Goal: Navigation & Orientation: Find specific page/section

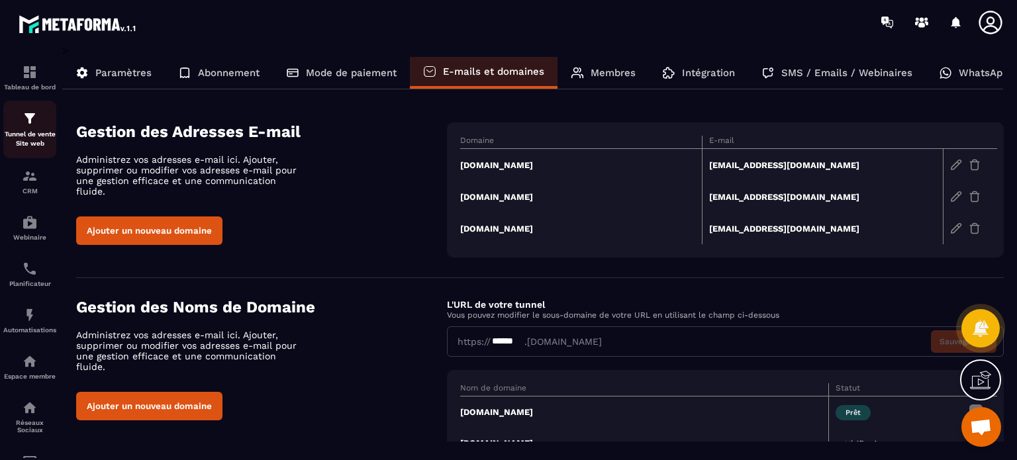
click at [33, 120] on img at bounding box center [30, 119] width 16 height 16
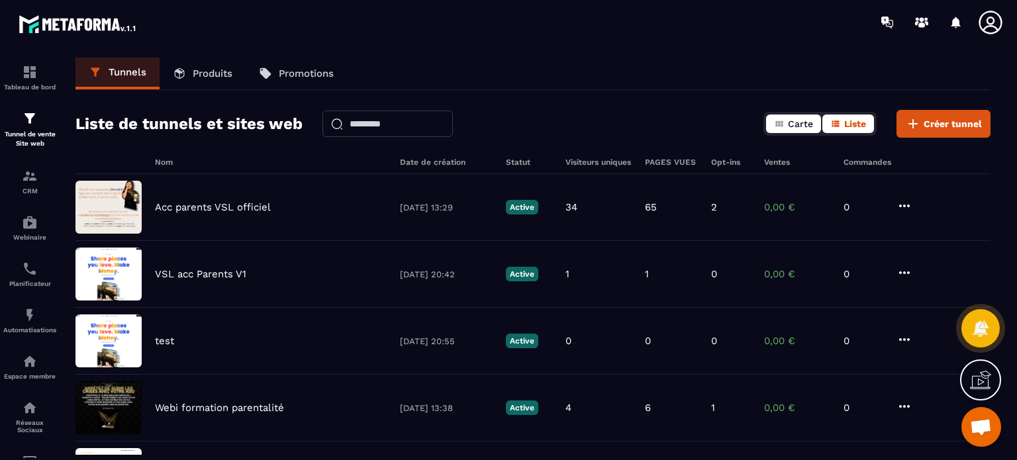
click at [787, 128] on button "Carte" at bounding box center [793, 124] width 55 height 19
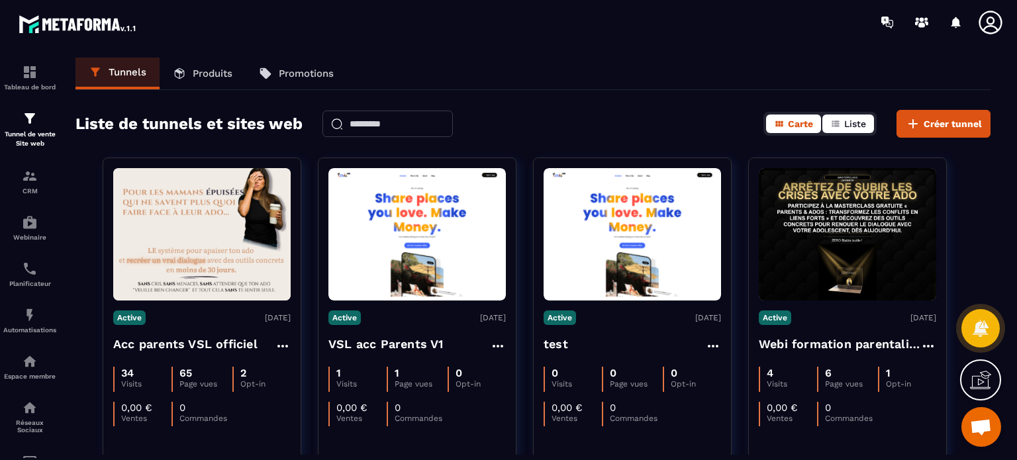
click at [828, 118] on button "Liste" at bounding box center [848, 124] width 52 height 19
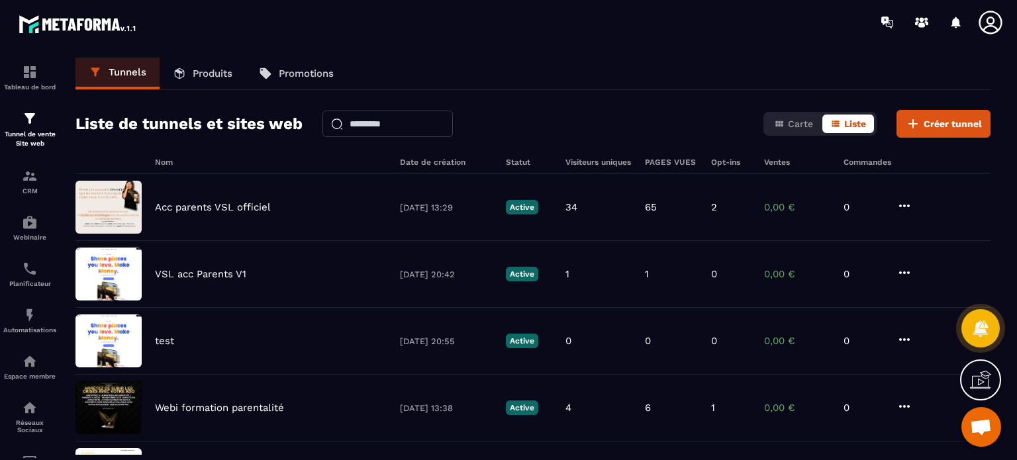
click at [985, 19] on icon at bounding box center [990, 22] width 26 height 26
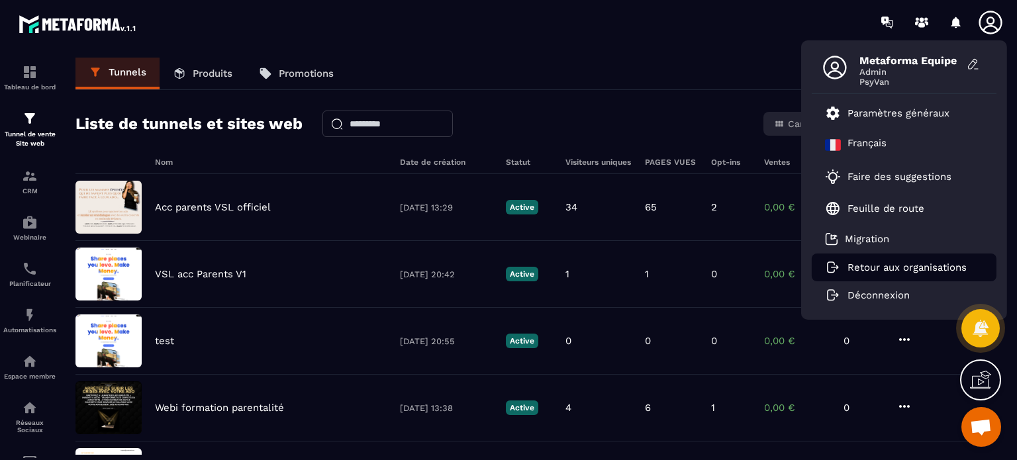
click at [862, 267] on p "Retour aux organisations" at bounding box center [906, 267] width 119 height 12
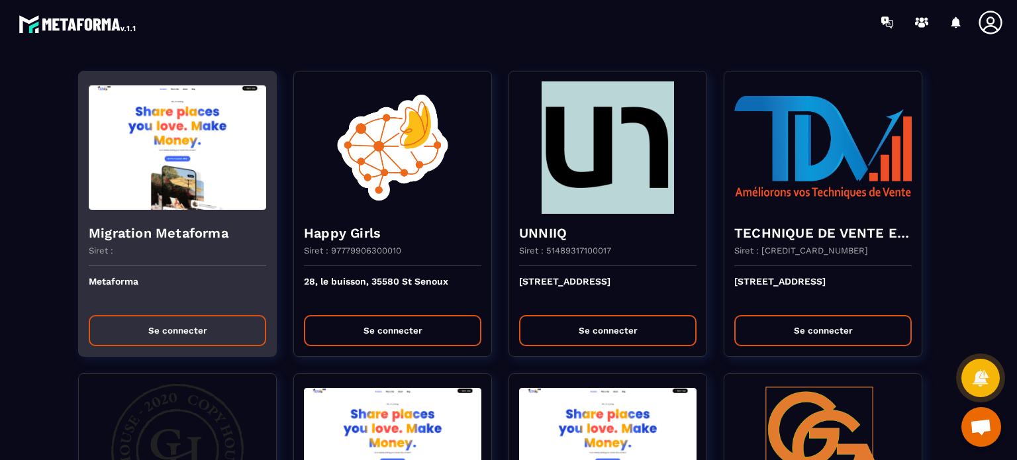
click at [219, 320] on button "Se connecter" at bounding box center [177, 330] width 177 height 31
